Goal: Check status: Check status

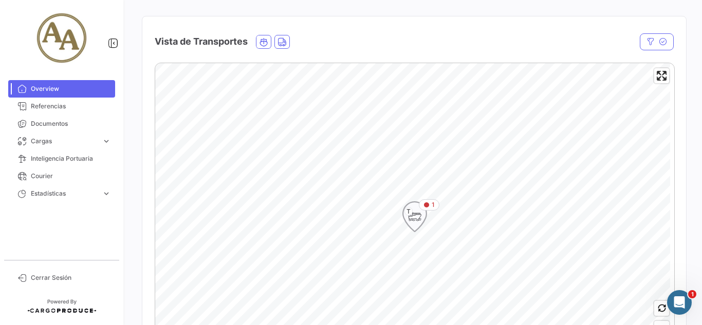
scroll to position [206, 0]
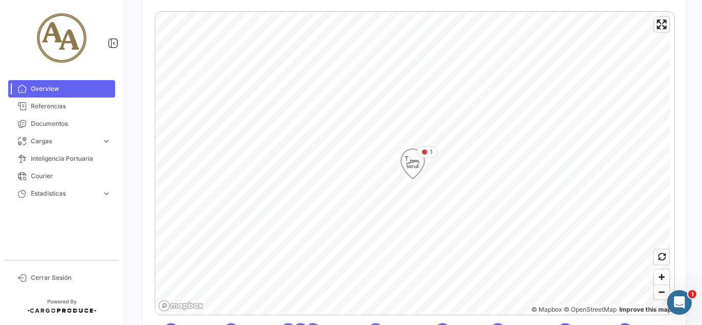
click at [417, 155] on icon "Map marker" at bounding box center [413, 164] width 14 height 22
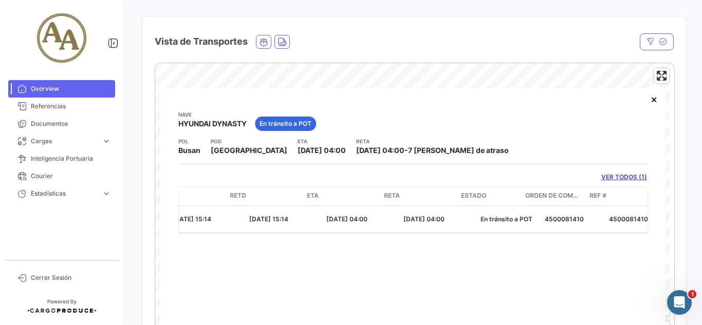
scroll to position [0, 382]
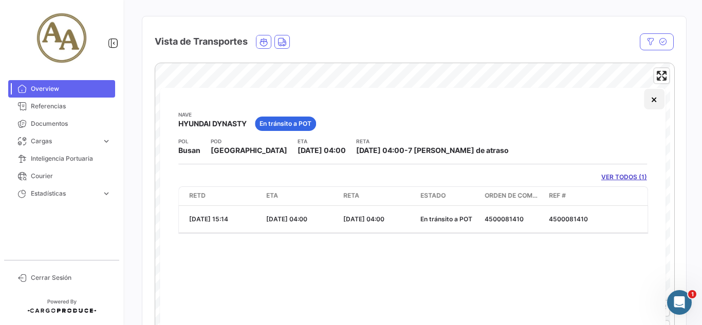
click at [651, 96] on button "×" at bounding box center [654, 99] width 21 height 21
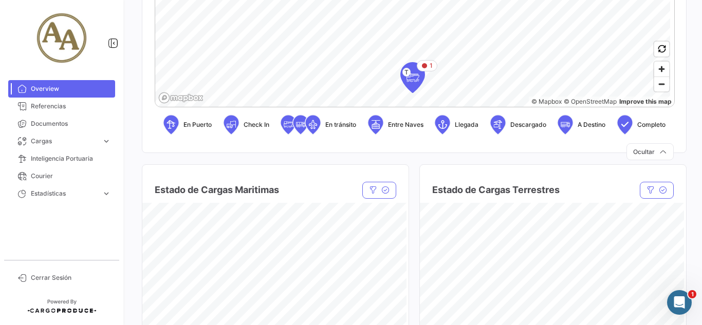
scroll to position [360, 0]
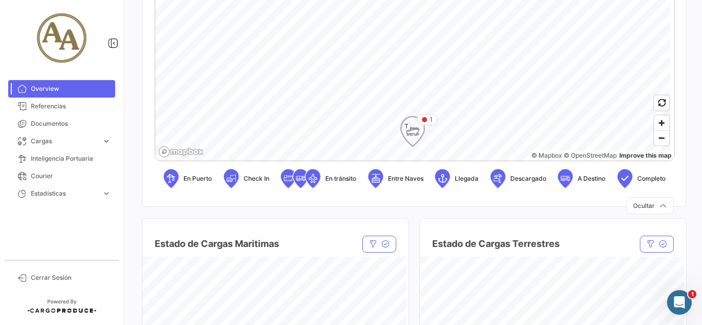
click at [407, 144] on icon "Map marker" at bounding box center [412, 131] width 25 height 31
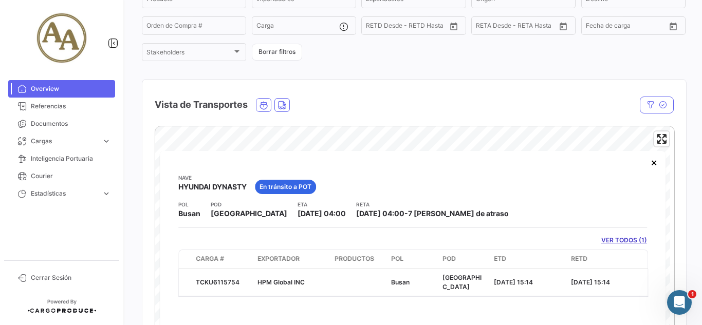
drag, startPoint x: 339, startPoint y: 301, endPoint x: 332, endPoint y: 301, distance: 7.2
click at [332, 301] on div "[PERSON_NAME] HYUNDAI DYNASTY En [PERSON_NAME] a POT POL Busan POD [GEOGRAPHIC_…" at bounding box center [413, 273] width 506 height 244
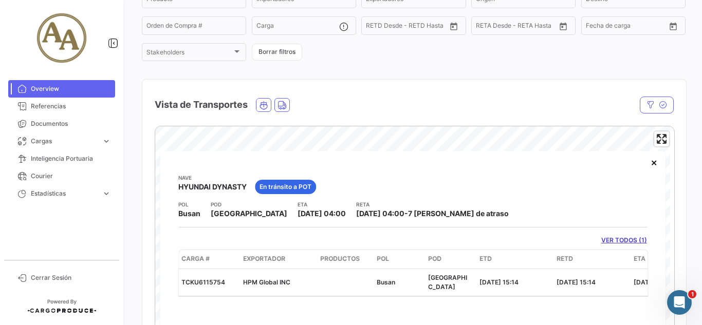
scroll to position [0, 31]
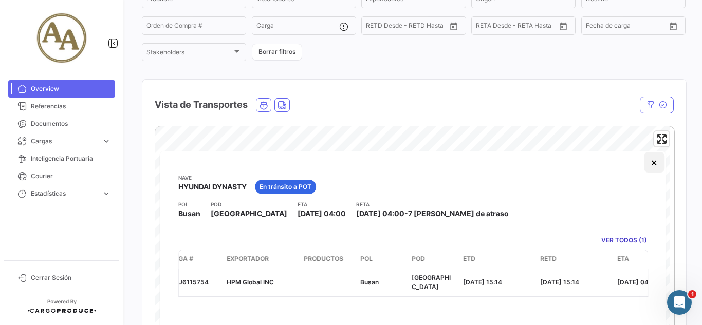
click at [650, 170] on button "×" at bounding box center [654, 162] width 21 height 21
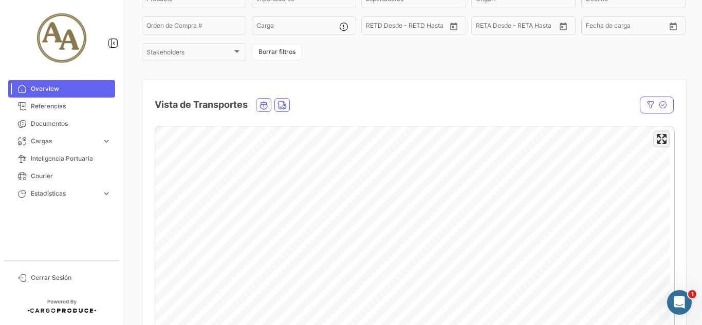
click at [660, 143] on span "Enter fullscreen" at bounding box center [661, 139] width 15 height 15
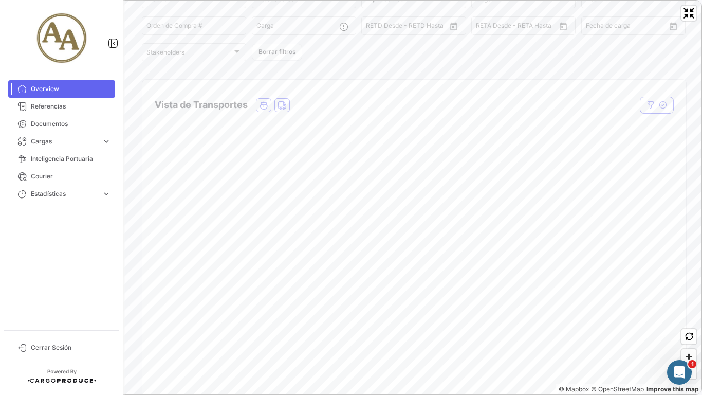
click at [702, 96] on div "© Mapbox © OpenStreetMap Improve this map" at bounding box center [351, 197] width 702 height 395
click at [686, 325] on span "Zoom out" at bounding box center [689, 372] width 15 height 14
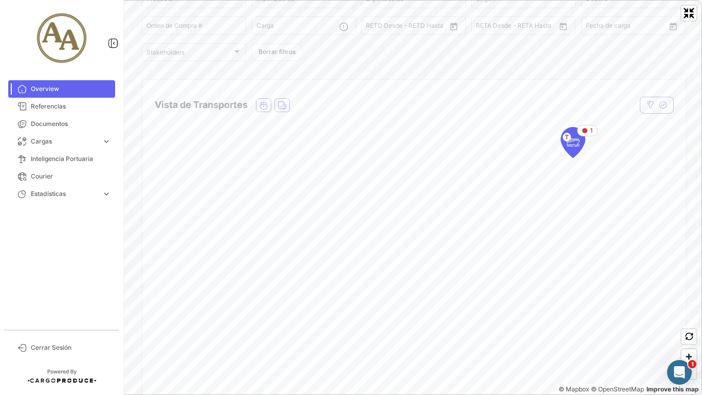
click at [686, 325] on span "Zoom out" at bounding box center [689, 372] width 15 height 14
click at [422, 207] on icon "Map marker" at bounding box center [427, 205] width 14 height 22
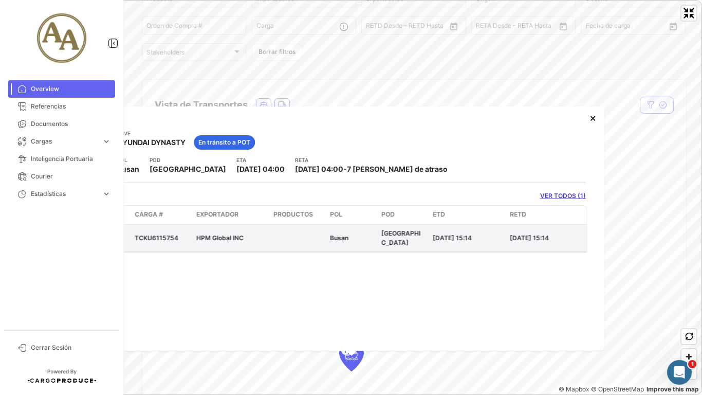
click at [225, 234] on span "HPM Global INC" at bounding box center [219, 238] width 47 height 8
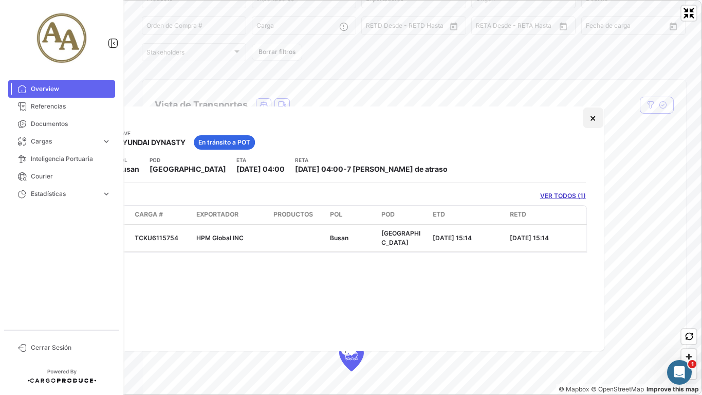
drag, startPoint x: 592, startPoint y: 118, endPoint x: 593, endPoint y: 113, distance: 5.4
click at [593, 113] on button "×" at bounding box center [593, 117] width 21 height 21
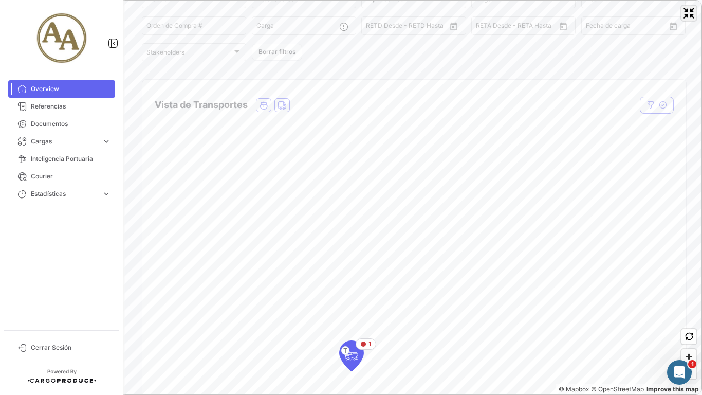
click at [690, 15] on span "Exit fullscreen" at bounding box center [689, 13] width 15 height 15
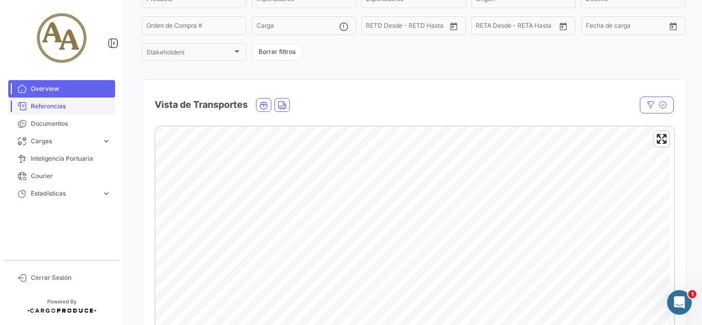
click at [59, 108] on span "Referencias" at bounding box center [71, 106] width 80 height 9
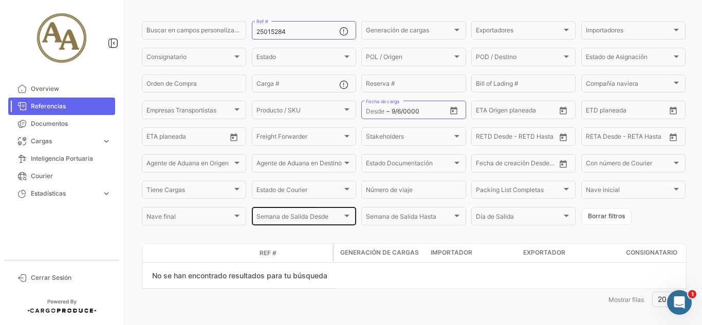
scroll to position [81, 0]
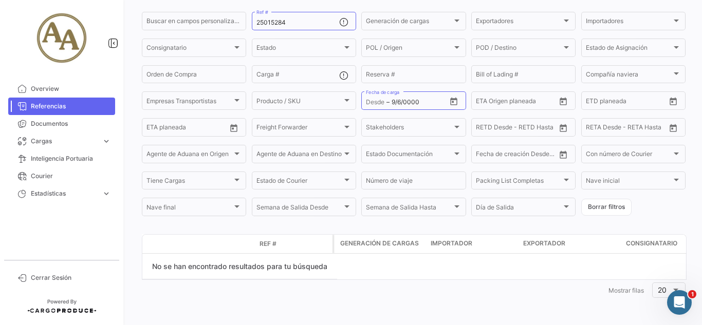
click at [40, 112] on link "Referencias" at bounding box center [61, 106] width 107 height 17
click at [43, 116] on link "Documentos" at bounding box center [61, 123] width 107 height 17
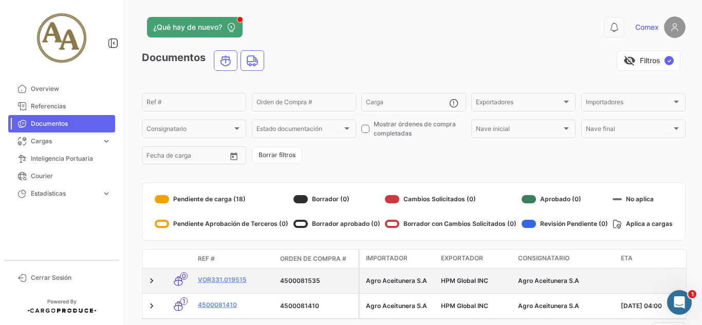
scroll to position [47, 0]
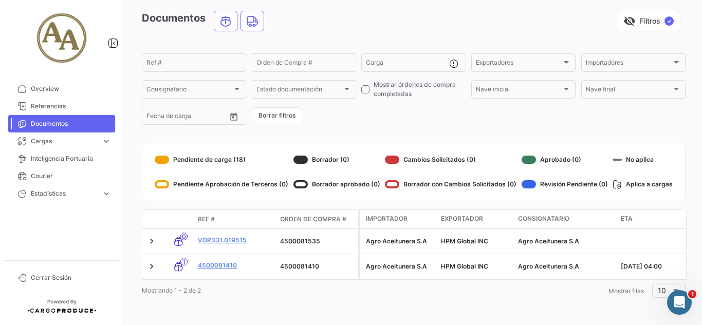
drag, startPoint x: 309, startPoint y: 281, endPoint x: 274, endPoint y: 281, distance: 35.5
click at [274, 281] on div "Mostrando 1 - 2 de 2 1 Mostrar [PERSON_NAME] 10" at bounding box center [414, 290] width 544 height 21
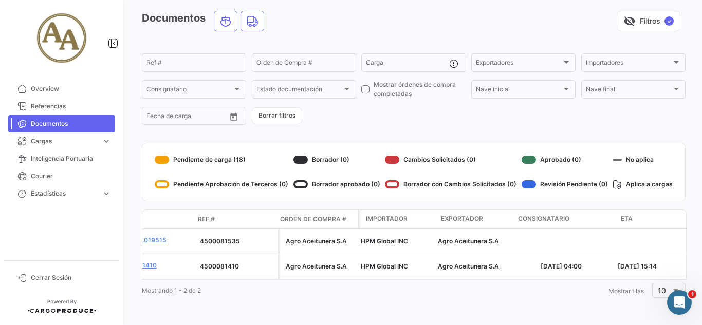
scroll to position [0, 0]
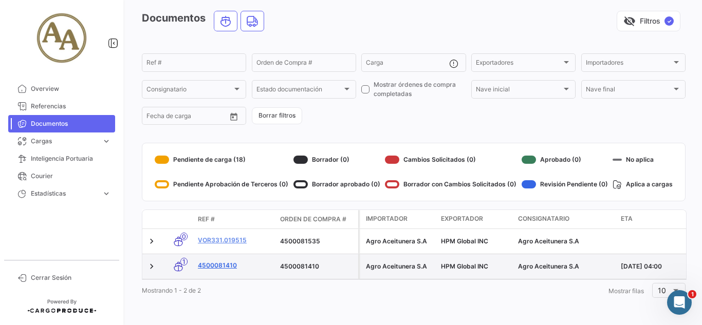
click at [213, 261] on link "4500081410" at bounding box center [235, 265] width 74 height 9
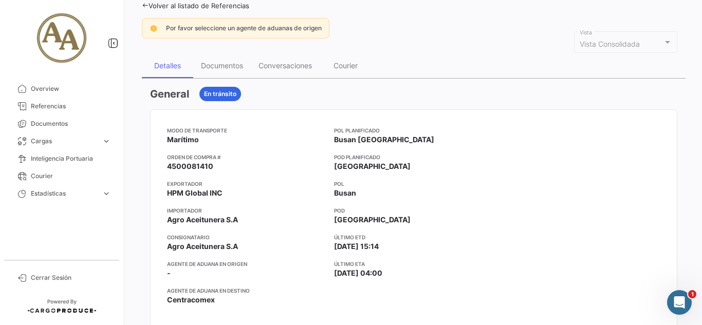
scroll to position [76, 0]
click at [225, 76] on div "Documentos" at bounding box center [222, 66] width 58 height 25
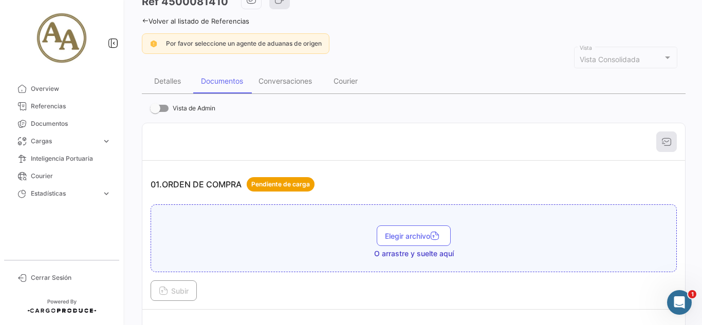
scroll to position [0, 0]
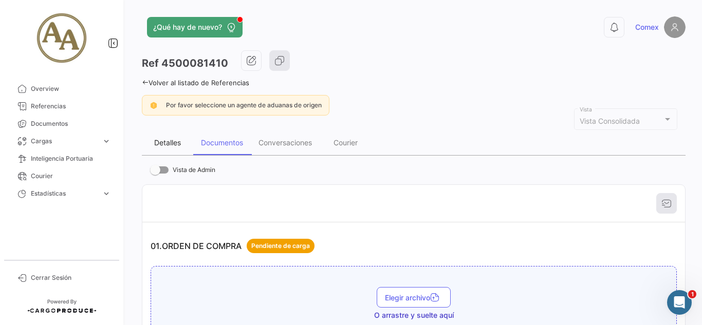
click at [163, 141] on div "Detalles" at bounding box center [167, 142] width 27 height 9
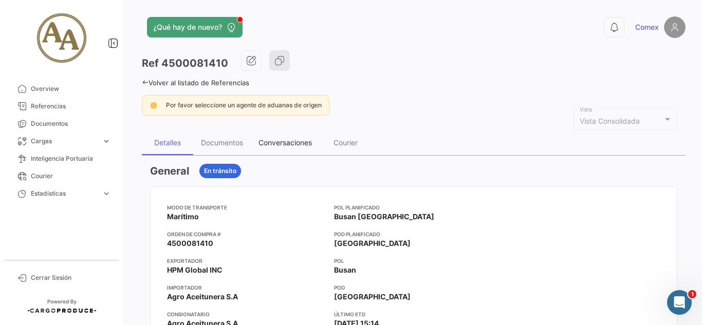
click at [295, 145] on div "Conversaciones" at bounding box center [285, 142] width 53 height 9
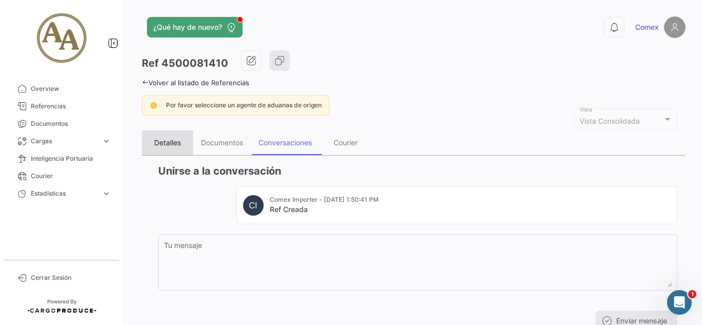
click at [167, 146] on div "Detalles" at bounding box center [167, 142] width 27 height 9
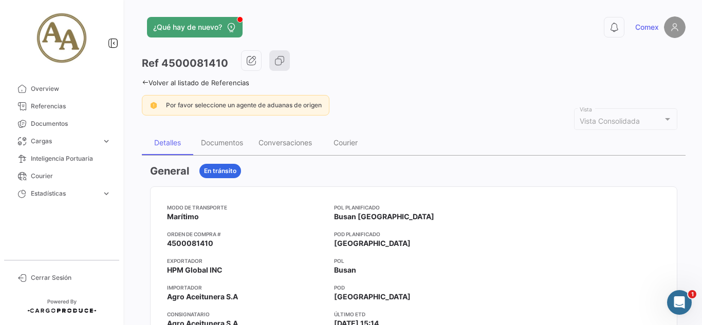
click at [168, 142] on div "Detalles" at bounding box center [167, 142] width 27 height 9
click at [144, 81] on icon at bounding box center [145, 82] width 7 height 7
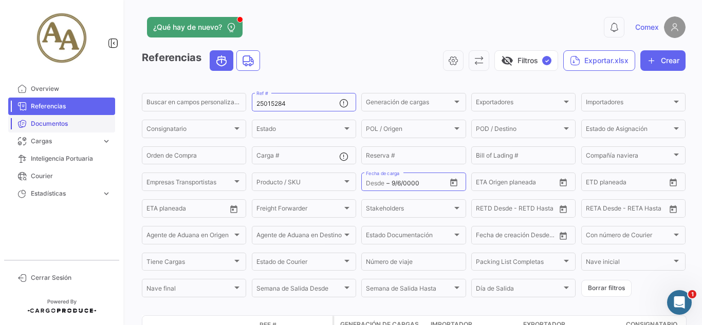
click at [42, 122] on span "Documentos" at bounding box center [71, 123] width 80 height 9
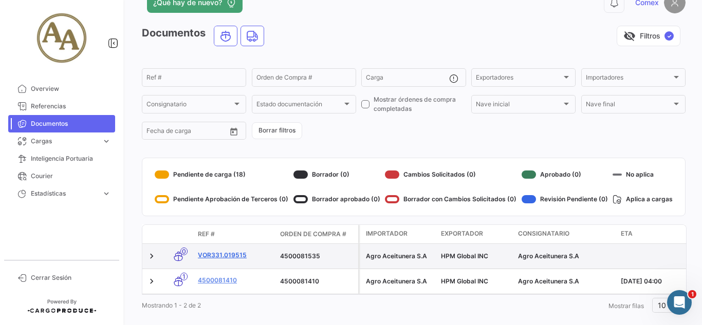
scroll to position [47, 0]
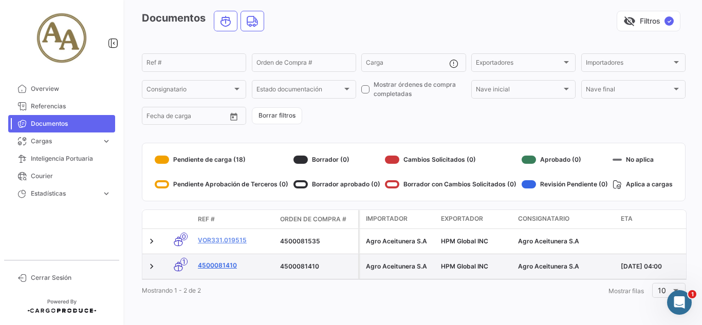
click at [226, 261] on link "4500081410" at bounding box center [235, 265] width 74 height 9
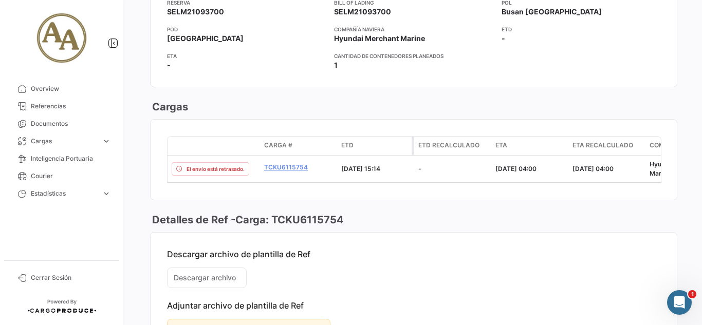
scroll to position [514, 0]
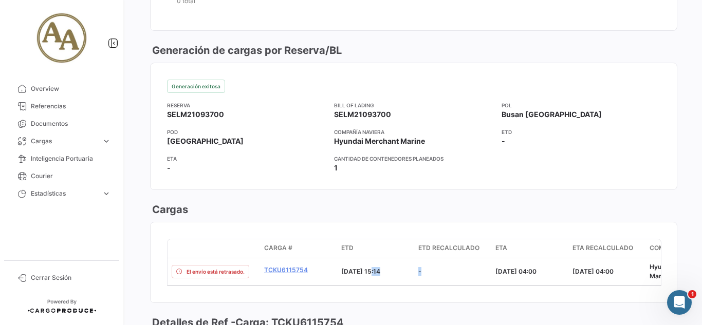
drag, startPoint x: 369, startPoint y: 294, endPoint x: 433, endPoint y: 300, distance: 64.6
click at [441, 296] on mat-card-content "Carga # ETD ETD Recalculado ETA ETA Recalculado Compañía [PERSON_NAME] of Ladin…" at bounding box center [414, 263] width 526 height 80
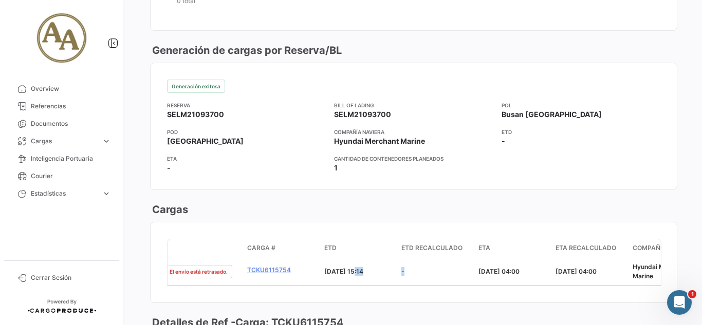
scroll to position [0, 0]
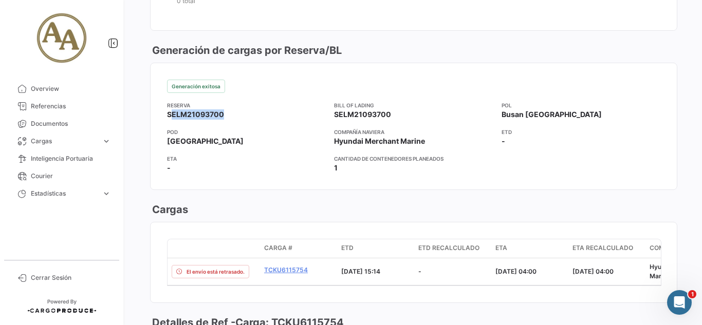
drag, startPoint x: 167, startPoint y: 114, endPoint x: 217, endPoint y: 117, distance: 51.0
click at [217, 117] on mat-card-content "Generación exitosa Reserva SELM21093700 Bill of Lading SELM21093700 POL Busan […" at bounding box center [414, 126] width 526 height 126
click at [219, 119] on span "SELM21093700" at bounding box center [195, 115] width 57 height 10
click at [269, 107] on app-card-info-title "Reserva" at bounding box center [246, 105] width 159 height 8
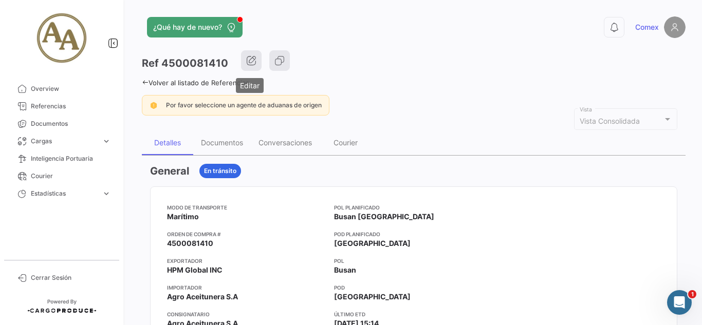
click at [252, 66] on button "button" at bounding box center [251, 60] width 21 height 21
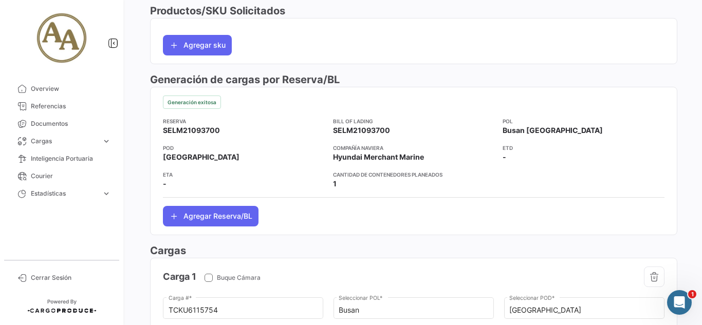
scroll to position [308, 0]
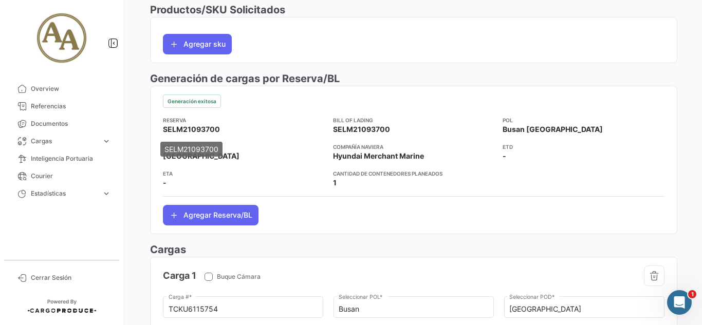
click at [176, 128] on span "SELM21093700" at bounding box center [191, 129] width 57 height 10
click at [166, 129] on span "SELM21093700" at bounding box center [191, 129] width 57 height 10
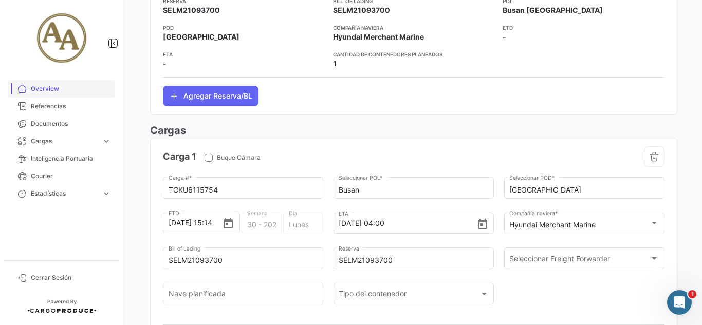
scroll to position [361, 0]
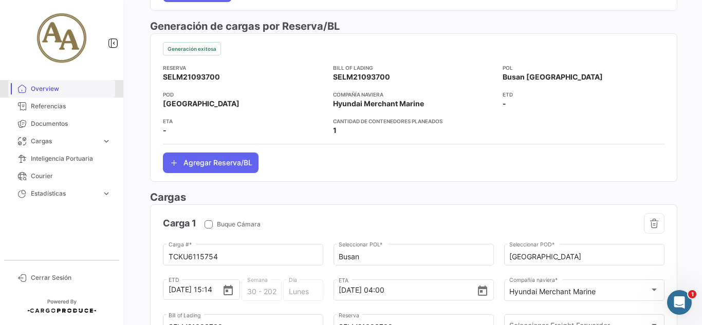
click at [45, 87] on span "Overview" at bounding box center [71, 88] width 80 height 9
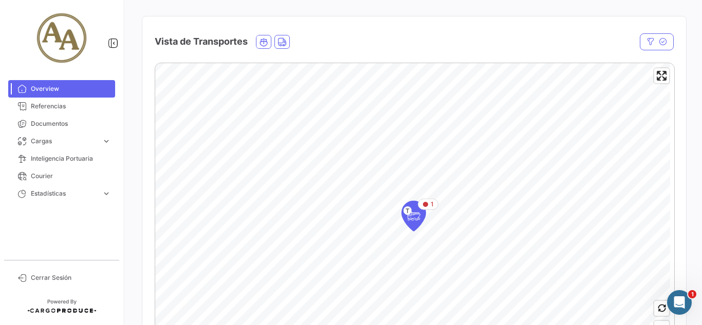
scroll to position [206, 0]
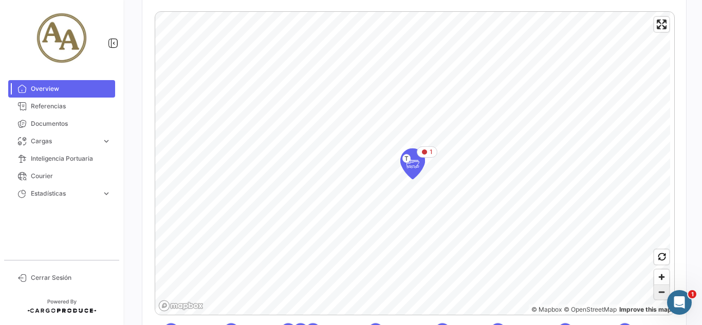
click at [659, 297] on span "Zoom out" at bounding box center [661, 292] width 15 height 14
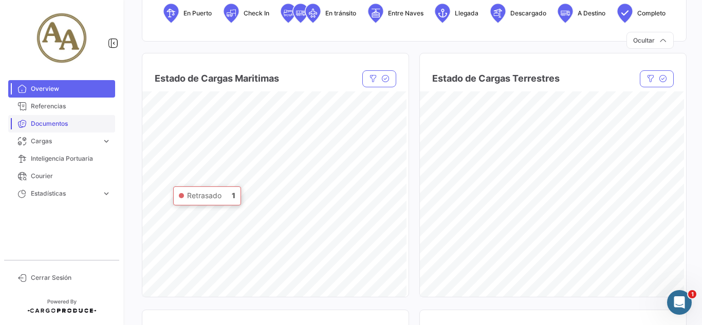
scroll to position [566, 0]
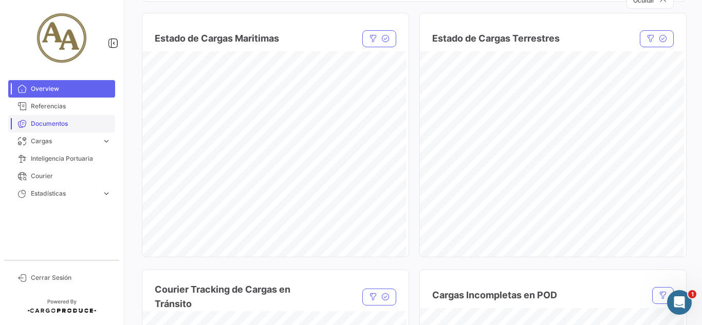
click at [50, 125] on span "Documentos" at bounding box center [71, 123] width 80 height 9
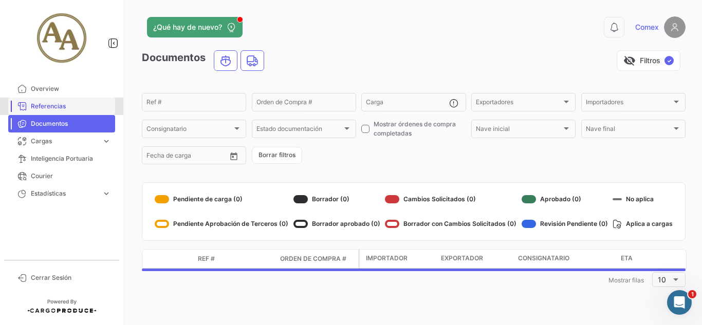
click at [62, 99] on link "Referencias" at bounding box center [61, 106] width 107 height 17
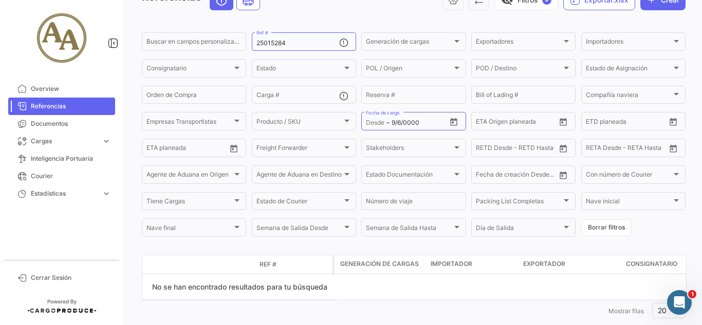
scroll to position [30, 0]
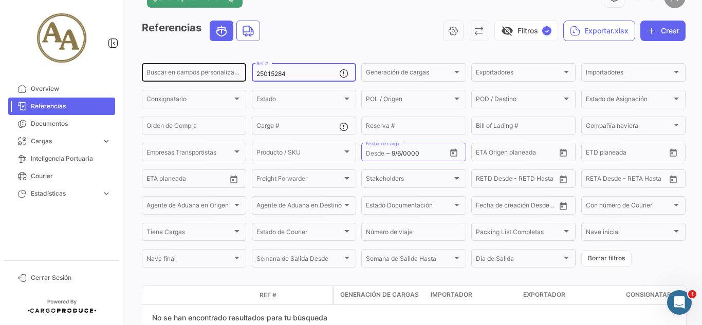
drag, startPoint x: 317, startPoint y: 71, endPoint x: 169, endPoint y: 79, distance: 148.8
click at [0, 0] on div "Buscar en [PERSON_NAME] personalizados... 25015284 Ref # Generación [PERSON_NAM…" at bounding box center [0, 0] width 0 height 0
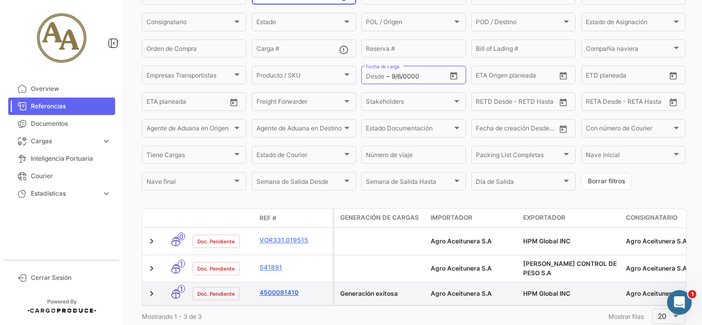
scroll to position [133, 0]
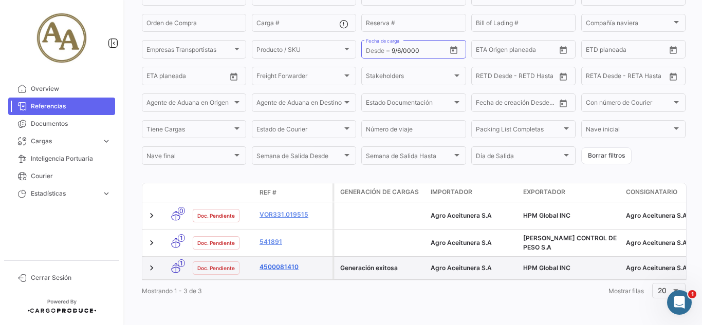
click at [272, 263] on link "4500081410" at bounding box center [294, 267] width 69 height 9
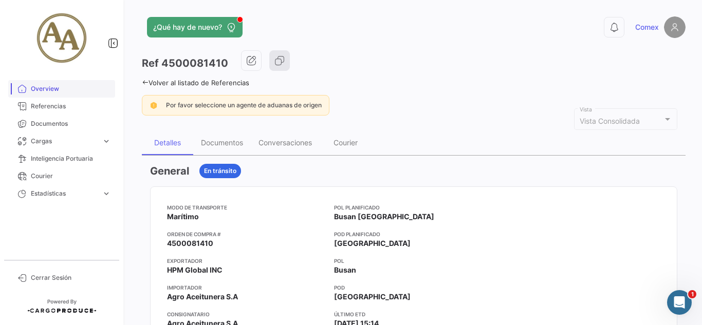
click at [49, 84] on link "Overview" at bounding box center [61, 88] width 107 height 17
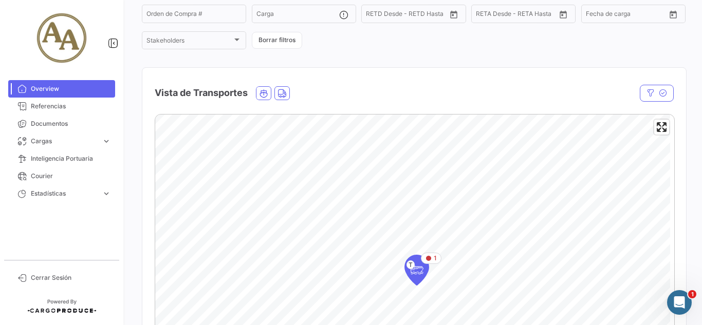
scroll to position [206, 0]
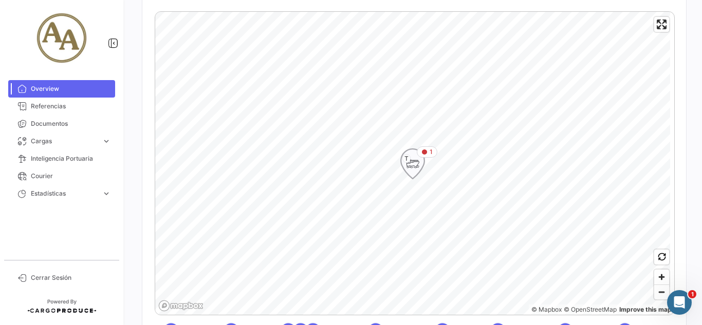
click at [413, 175] on div "1 T" at bounding box center [412, 164] width 25 height 31
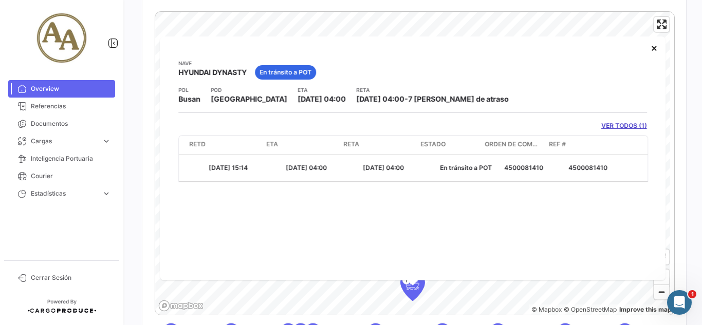
scroll to position [0, 382]
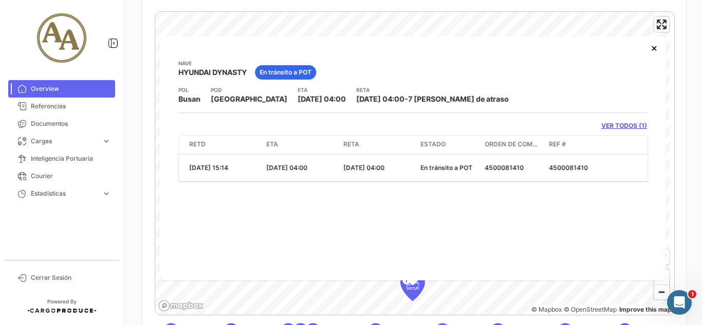
click at [629, 127] on link "VER TODOS (1)" at bounding box center [625, 125] width 46 height 9
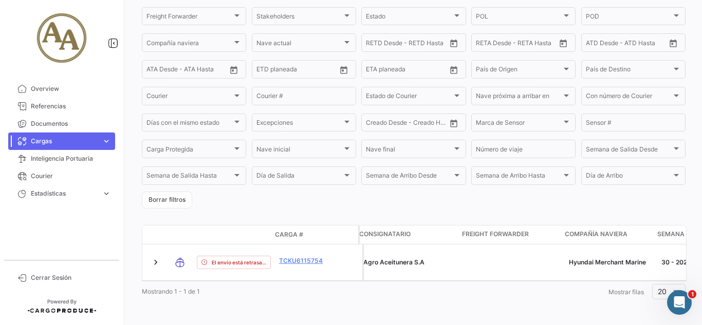
scroll to position [0, 215]
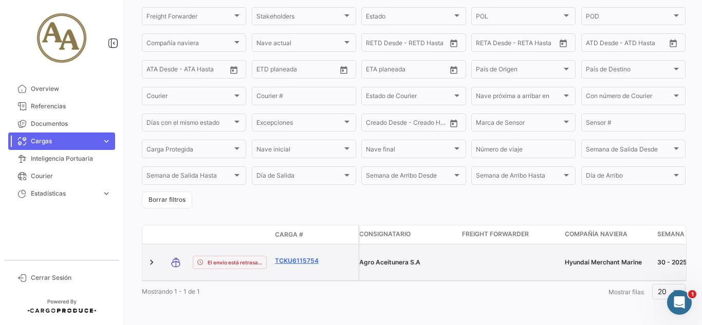
click at [301, 258] on link "TCKU6115754" at bounding box center [301, 261] width 53 height 9
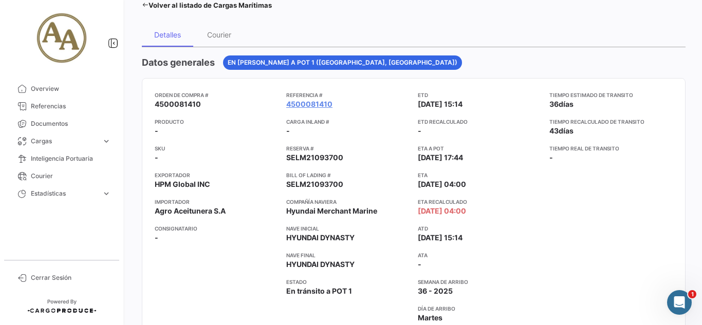
scroll to position [51, 0]
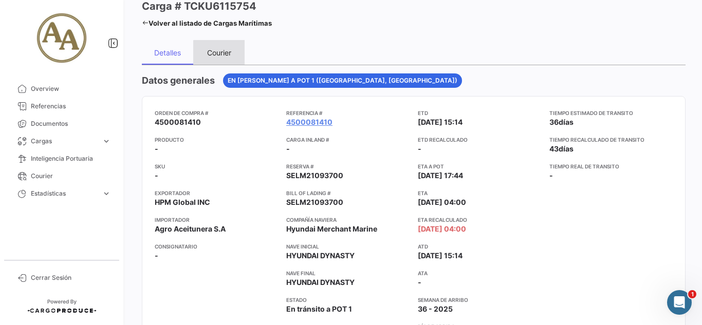
click at [231, 60] on div "Courier" at bounding box center [218, 52] width 51 height 25
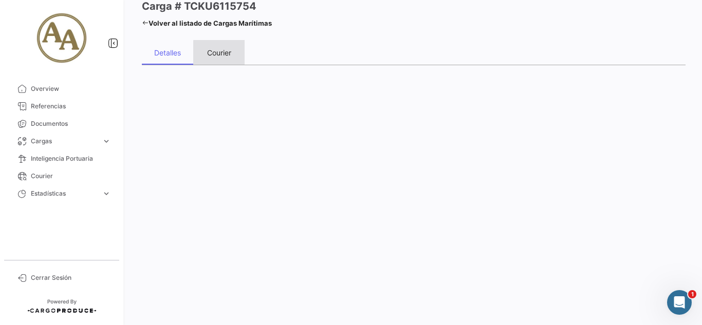
scroll to position [0, 0]
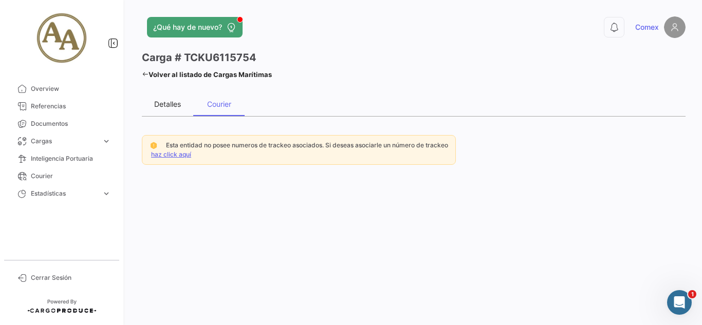
click at [159, 108] on div "Detalles" at bounding box center [167, 104] width 27 height 9
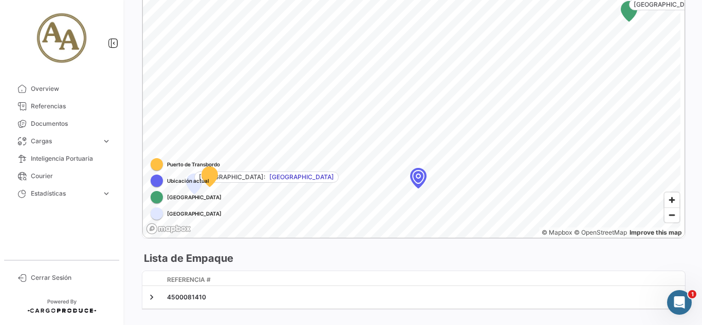
scroll to position [660, 0]
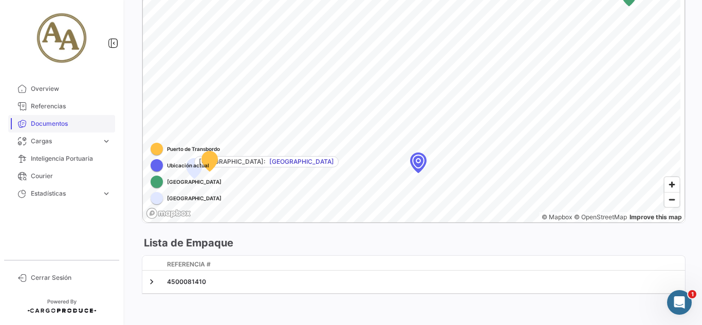
click at [38, 128] on span "Documentos" at bounding box center [71, 123] width 80 height 9
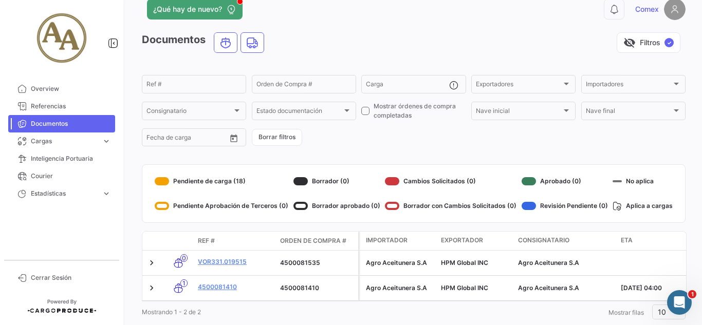
scroll to position [47, 0]
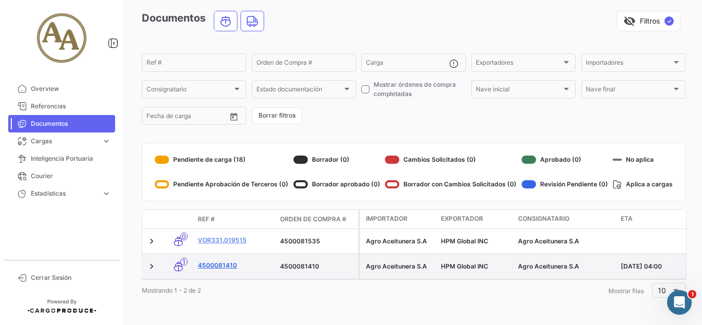
click at [230, 261] on link "4500081410" at bounding box center [235, 265] width 74 height 9
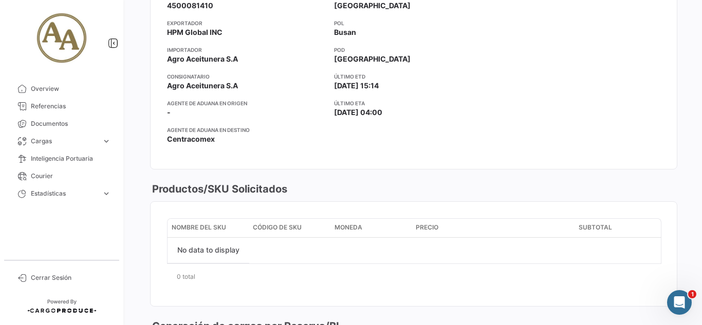
scroll to position [76, 0]
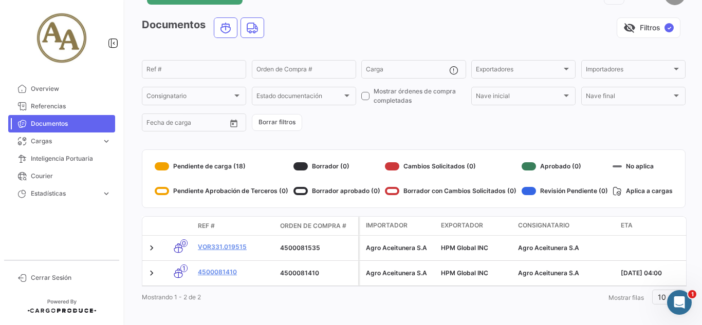
scroll to position [47, 0]
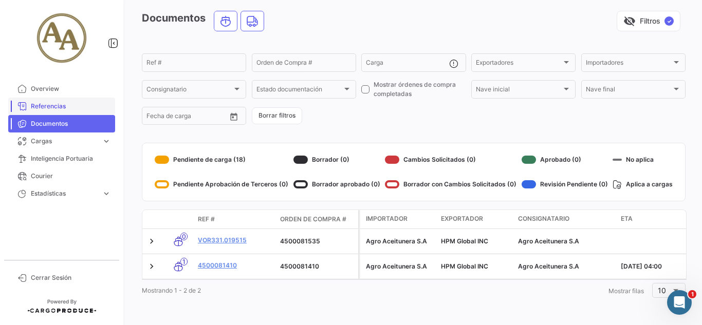
drag, startPoint x: 45, startPoint y: 89, endPoint x: 71, endPoint y: 103, distance: 29.0
click at [45, 89] on span "Overview" at bounding box center [71, 88] width 80 height 9
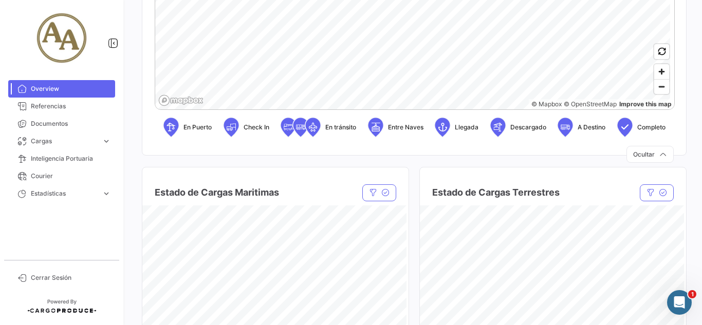
scroll to position [257, 0]
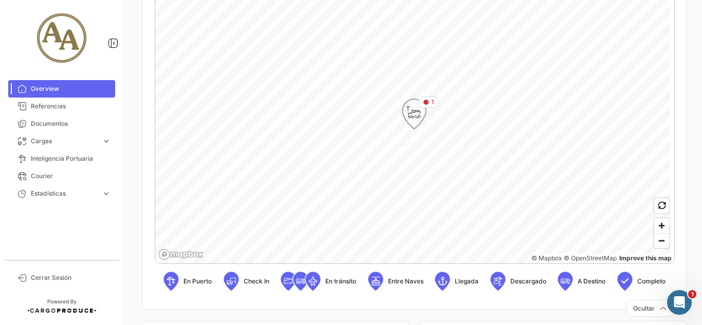
click at [421, 124] on icon "Map marker" at bounding box center [414, 114] width 14 height 22
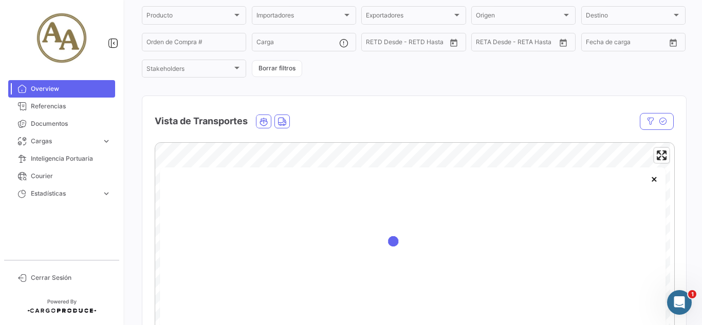
scroll to position [154, 0]
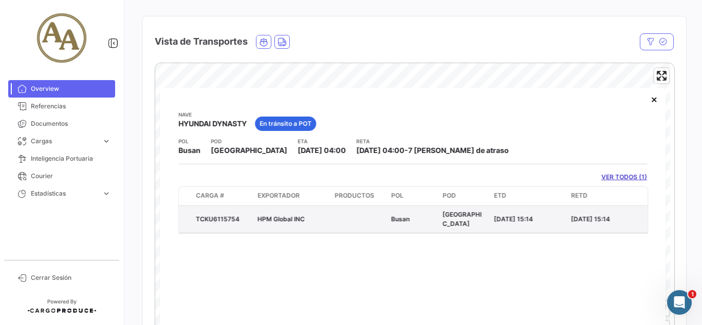
click at [279, 220] on span "HPM Global INC" at bounding box center [281, 219] width 47 height 8
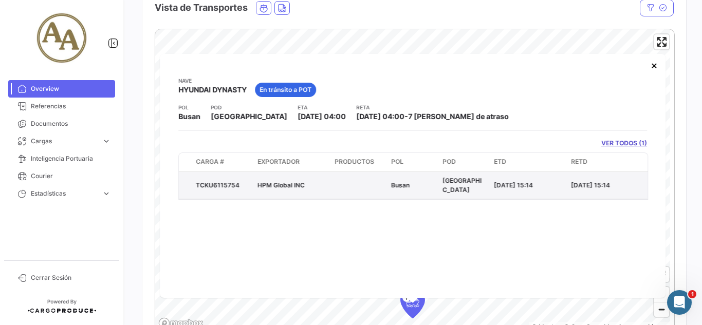
scroll to position [206, 0]
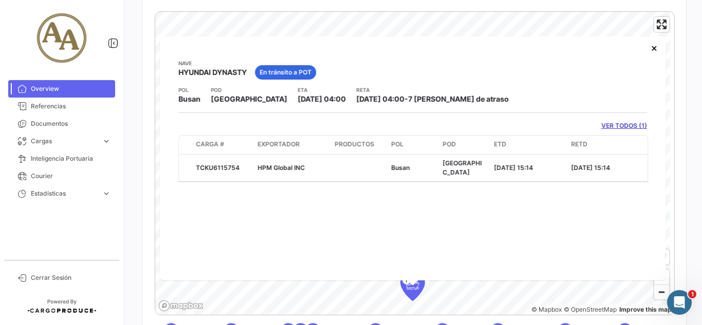
click at [622, 125] on link "VER TODOS (1)" at bounding box center [625, 125] width 46 height 9
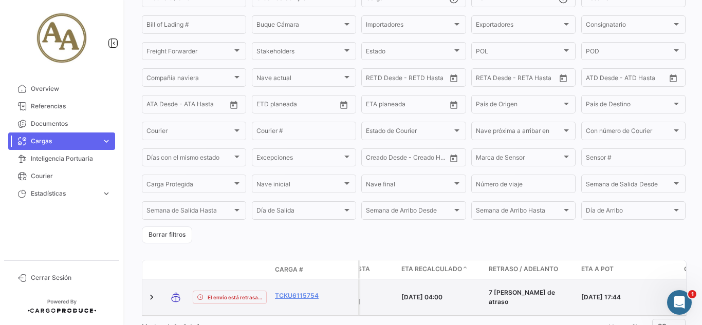
scroll to position [139, 0]
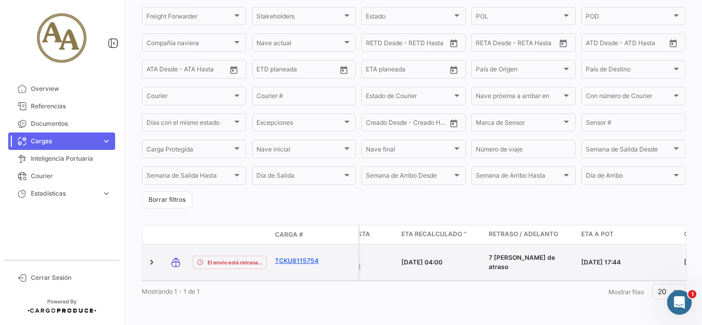
click at [296, 257] on link "TCKU6115754" at bounding box center [301, 261] width 53 height 9
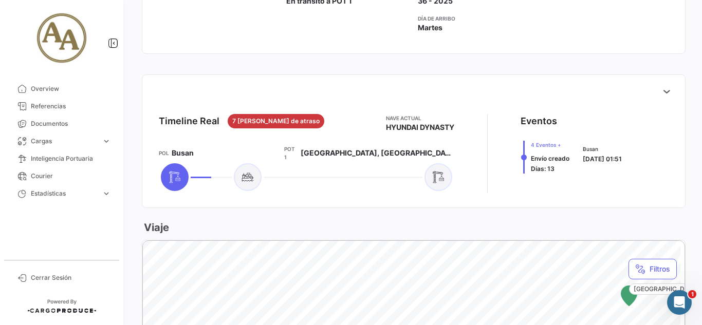
scroll to position [308, 0]
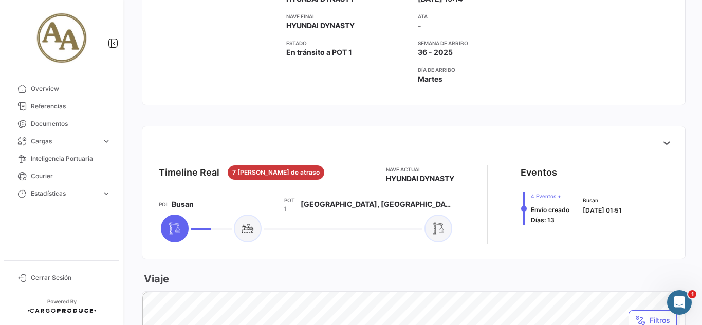
click at [658, 163] on div "Timeline Real 7 [PERSON_NAME] de atraso [PERSON_NAME] actual HYUNDAI DYNASTY PO…" at bounding box center [414, 205] width 526 height 96
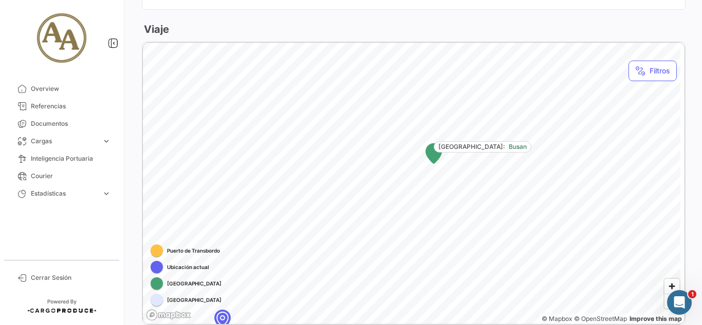
scroll to position [557, 0]
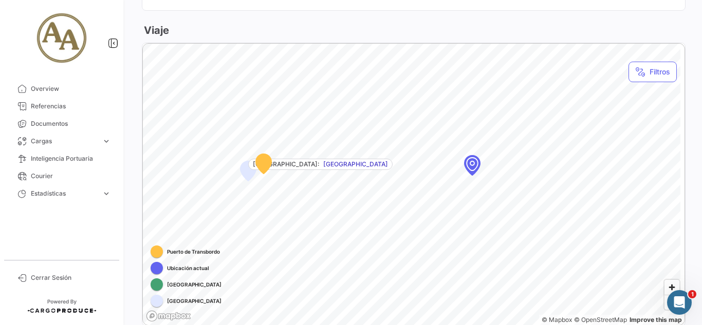
click at [155, 266] on div at bounding box center [157, 268] width 12 height 12
click at [52, 128] on span "Documentos" at bounding box center [71, 123] width 80 height 9
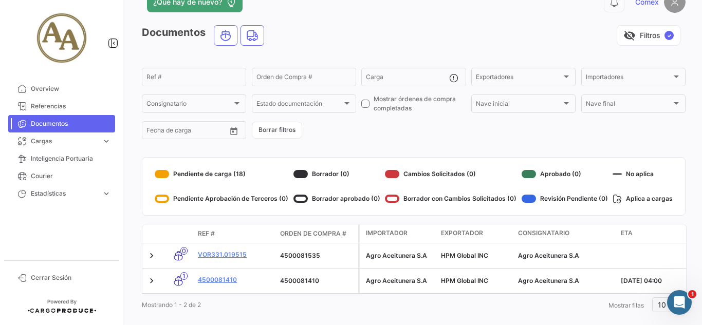
scroll to position [47, 0]
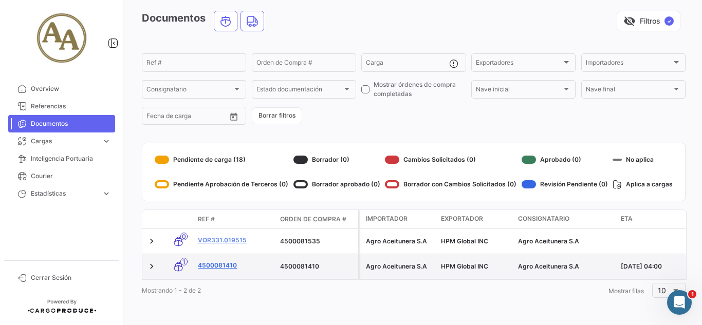
click at [210, 261] on link "4500081410" at bounding box center [235, 265] width 74 height 9
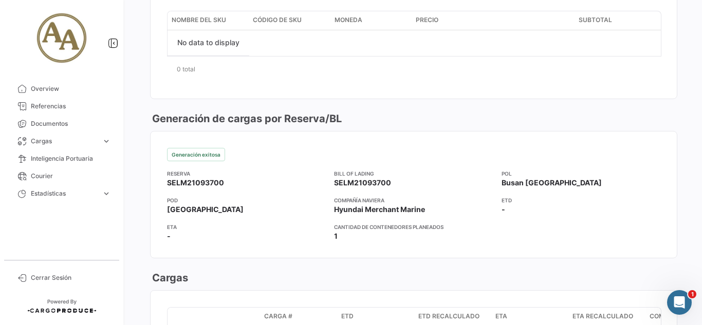
scroll to position [463, 0]
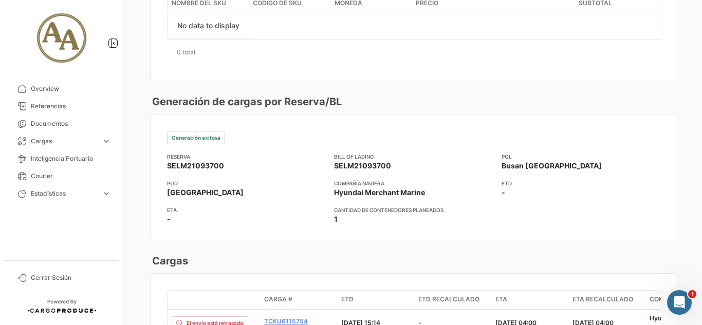
drag, startPoint x: 436, startPoint y: 190, endPoint x: 330, endPoint y: 192, distance: 106.4
click at [330, 192] on div "POD [GEOGRAPHIC_DATA] Compañía naviera Hyundai Merchant Marine ETD -" at bounding box center [414, 188] width 494 height 19
copy span "Hyundai Merchant Marine"
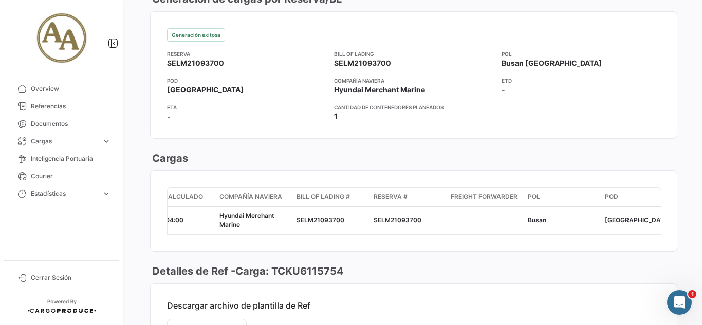
scroll to position [385, 0]
